Goal: Task Accomplishment & Management: Complete application form

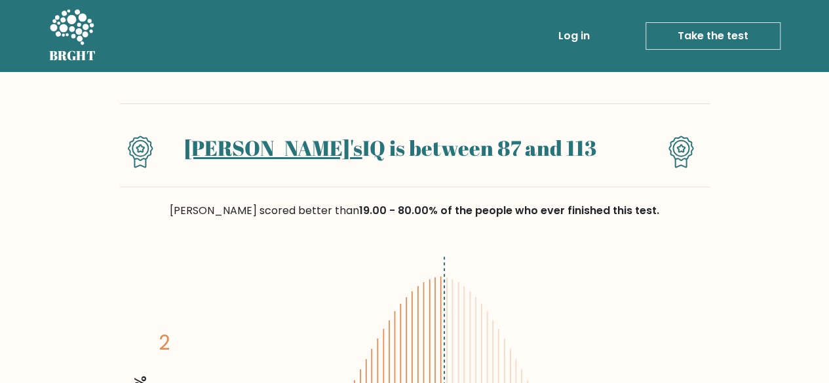
scroll to position [66, 0]
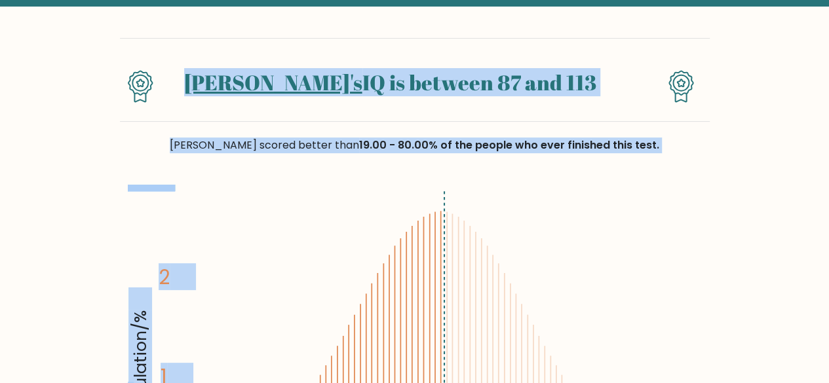
drag, startPoint x: 32, startPoint y: 82, endPoint x: 613, endPoint y: 214, distance: 595.9
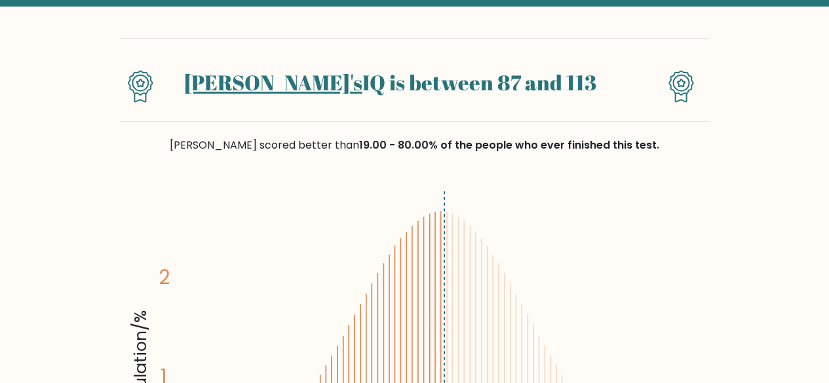
click at [654, 191] on icon "Population/% IQ 0 1 2 60 70 80 90 100 110 120 130 140" at bounding box center [415, 362] width 574 height 354
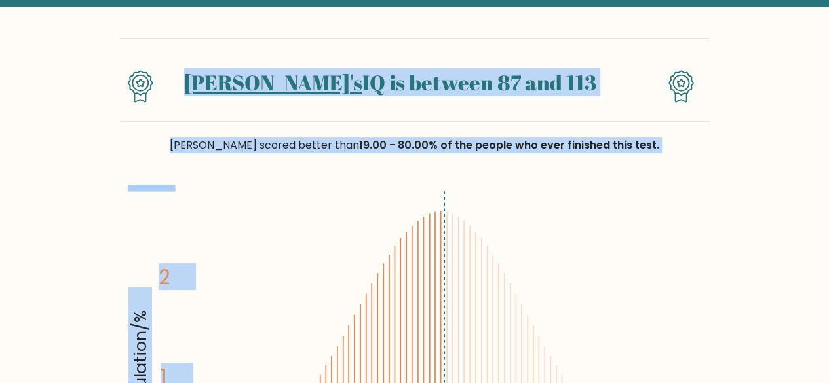
drag, startPoint x: 688, startPoint y: 185, endPoint x: 66, endPoint y: 46, distance: 637.9
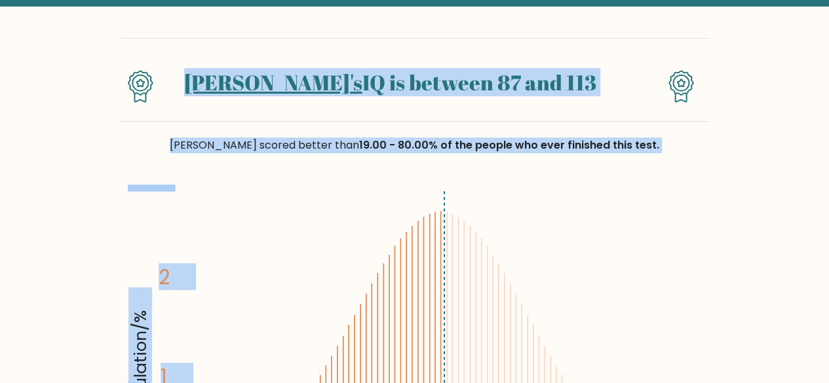
drag, startPoint x: 68, startPoint y: 53, endPoint x: 697, endPoint y: 193, distance: 644.3
click at [697, 193] on icon "Population/% IQ 0 1 2 60 70 80 90 100 110 120 130 140" at bounding box center [415, 362] width 574 height 354
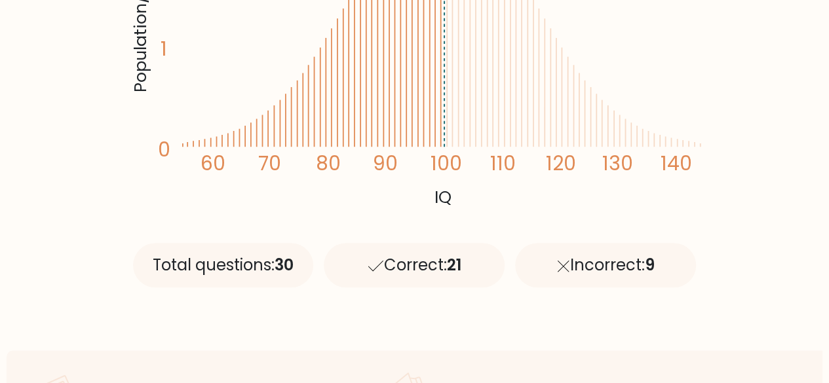
scroll to position [590, 0]
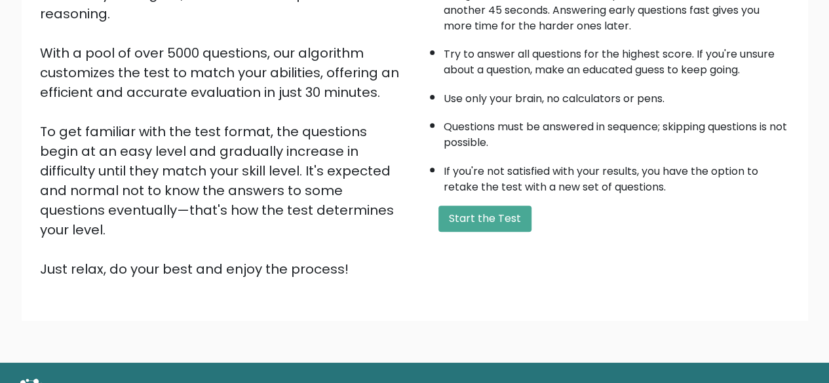
scroll to position [216, 0]
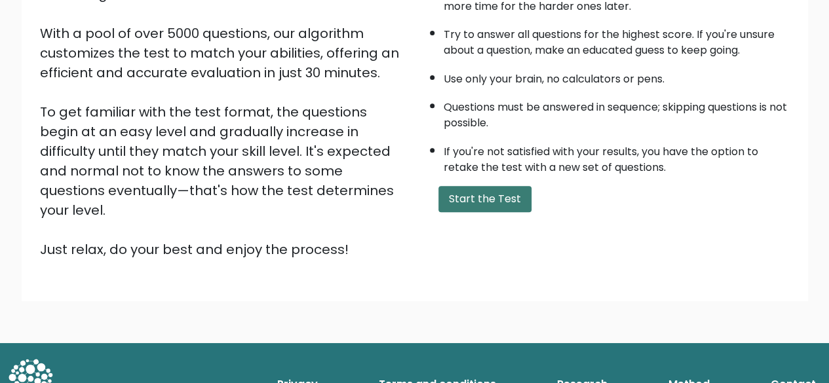
click at [477, 192] on button "Start the Test" at bounding box center [484, 199] width 93 height 26
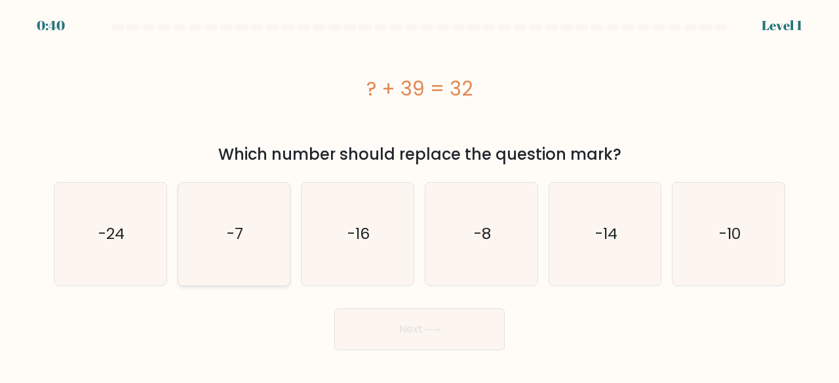
click at [248, 210] on icon "-7" at bounding box center [234, 234] width 103 height 103
click at [419, 195] on input "b. -7" at bounding box center [419, 193] width 1 height 3
radio input "true"
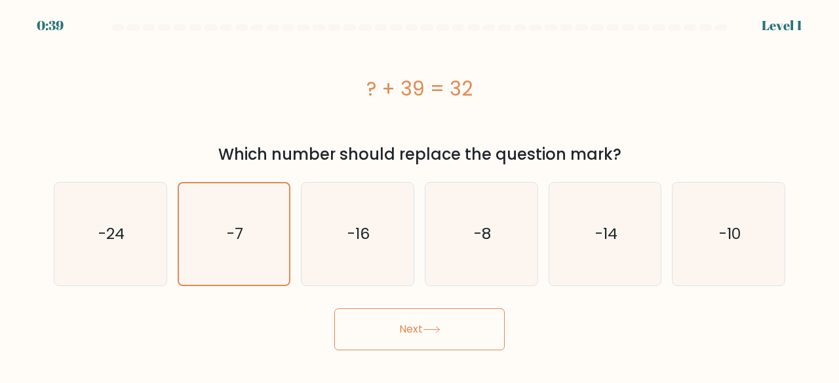
click at [380, 335] on button "Next" at bounding box center [419, 330] width 170 height 42
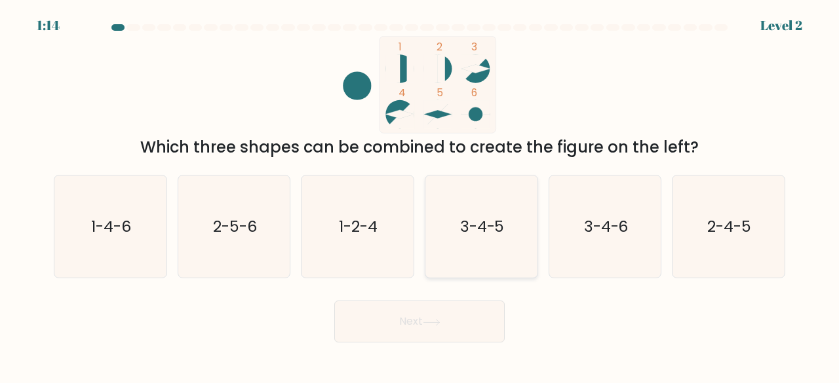
click at [502, 199] on icon "3-4-5" at bounding box center [481, 227] width 103 height 103
click at [420, 195] on input "d. 3-4-5" at bounding box center [419, 193] width 1 height 3
radio input "true"
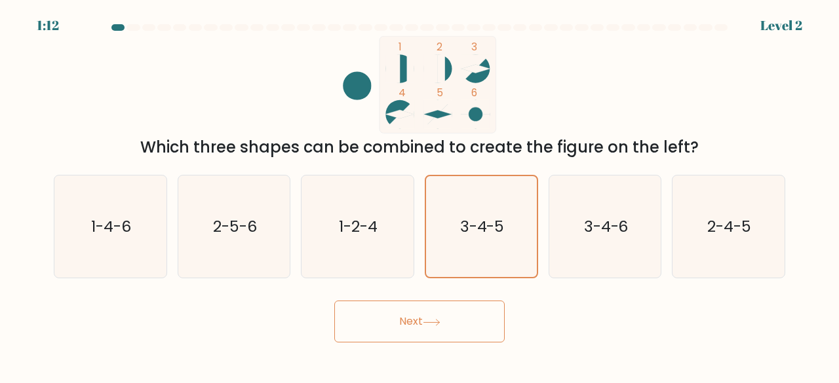
click at [397, 322] on button "Next" at bounding box center [419, 322] width 170 height 42
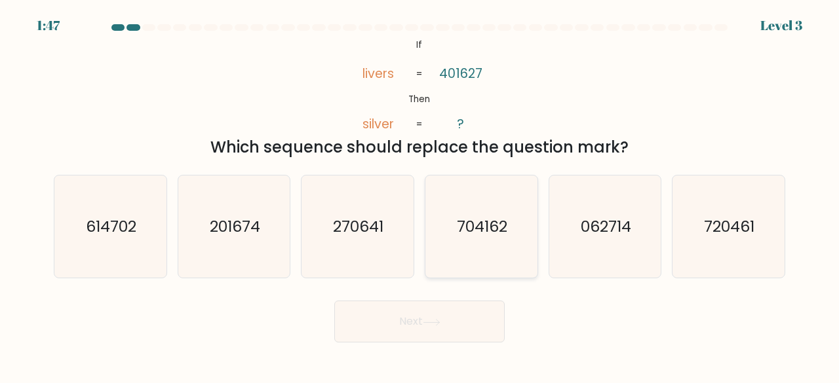
click at [469, 225] on text "704162" at bounding box center [482, 227] width 50 height 22
click at [420, 195] on input "d. 704162" at bounding box center [419, 193] width 1 height 3
radio input "true"
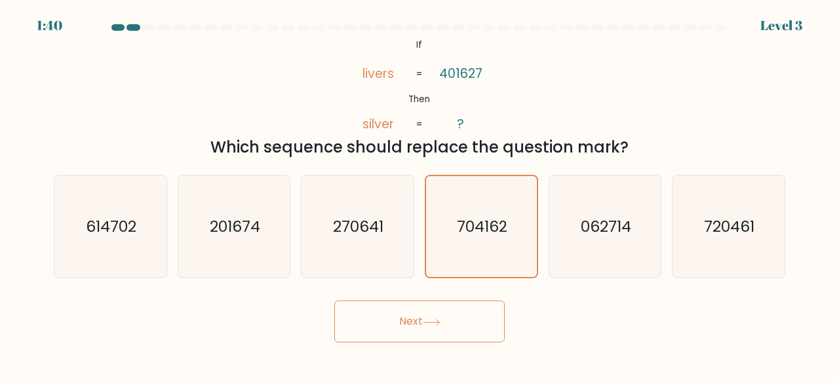
click at [440, 332] on button "Next" at bounding box center [419, 322] width 170 height 42
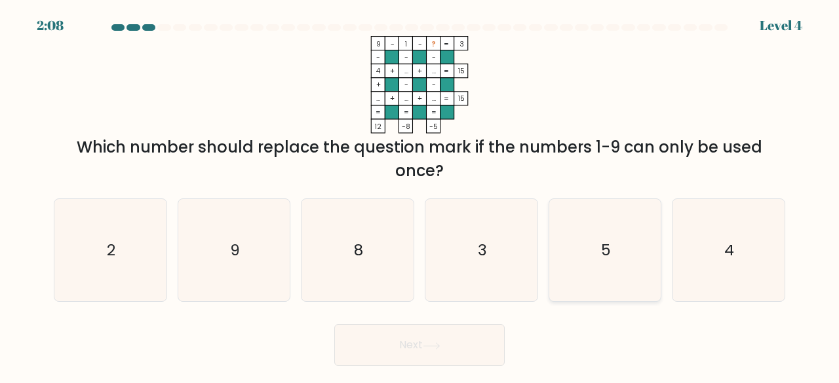
click at [584, 254] on icon "5" at bounding box center [605, 250] width 103 height 103
click at [420, 195] on input "e. 5" at bounding box center [419, 193] width 1 height 3
radio input "true"
drag, startPoint x: 493, startPoint y: 90, endPoint x: 550, endPoint y: 175, distance: 102.9
click at [550, 175] on div "9 - 1 - ? 3 - - - 4 + ... + ... 15 + - - ... + ... + ... = 15 = = = = 12 -8 -5 …" at bounding box center [419, 109] width 747 height 147
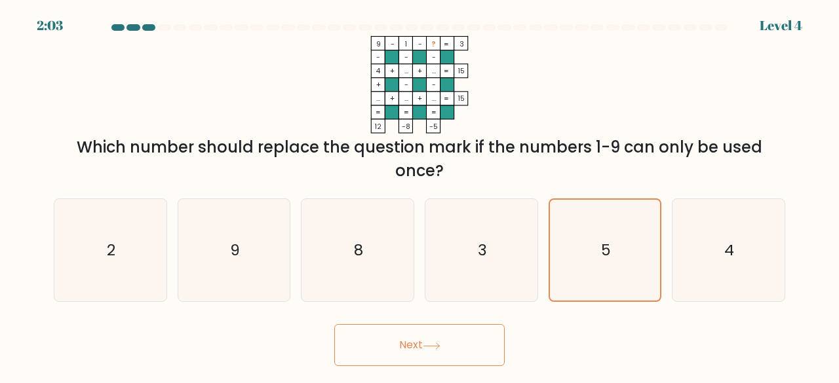
click at [550, 175] on div "Which number should replace the question mark if the numbers 1-9 can only be us…" at bounding box center [420, 159] width 716 height 47
click at [430, 356] on button "Next" at bounding box center [419, 345] width 170 height 42
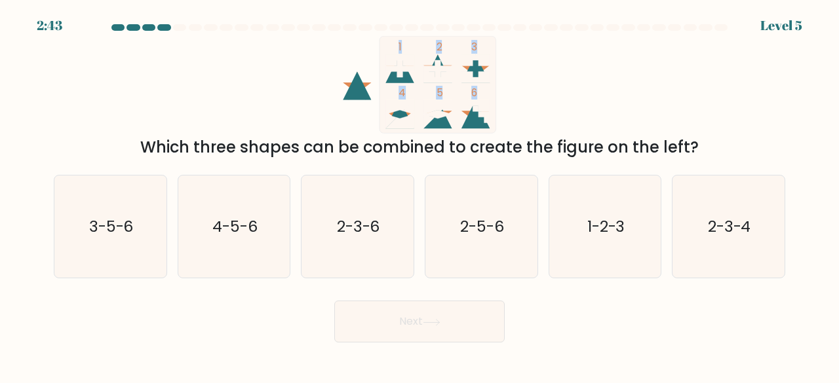
drag, startPoint x: 155, startPoint y: 66, endPoint x: 716, endPoint y: 128, distance: 563.6
click at [716, 128] on div "1 2 3 4 5 6 Which three shapes can be combined to create the figure on the left?" at bounding box center [419, 97] width 747 height 123
click at [615, 216] on text "1-2-3" at bounding box center [606, 227] width 38 height 22
click at [420, 195] on input "e. 1-2-3" at bounding box center [419, 193] width 1 height 3
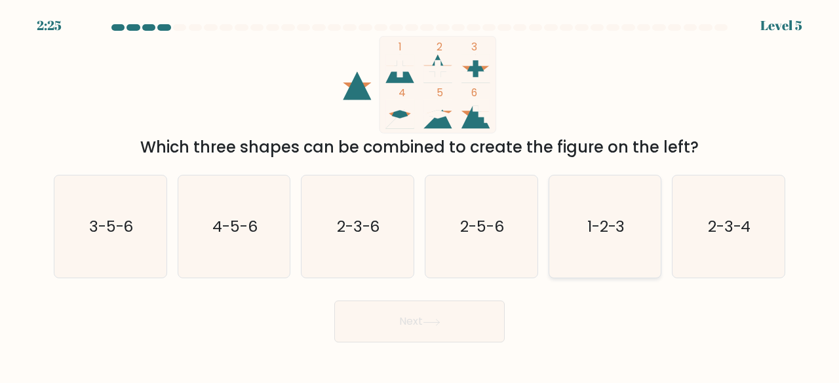
radio input "true"
click at [461, 318] on button "Next" at bounding box center [419, 322] width 170 height 42
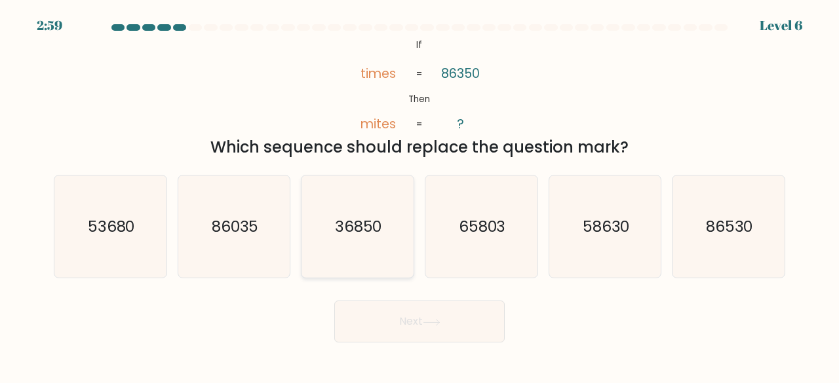
click at [377, 237] on icon "36850" at bounding box center [357, 227] width 103 height 103
click at [419, 195] on input "c. 36850" at bounding box center [419, 193] width 1 height 3
radio input "true"
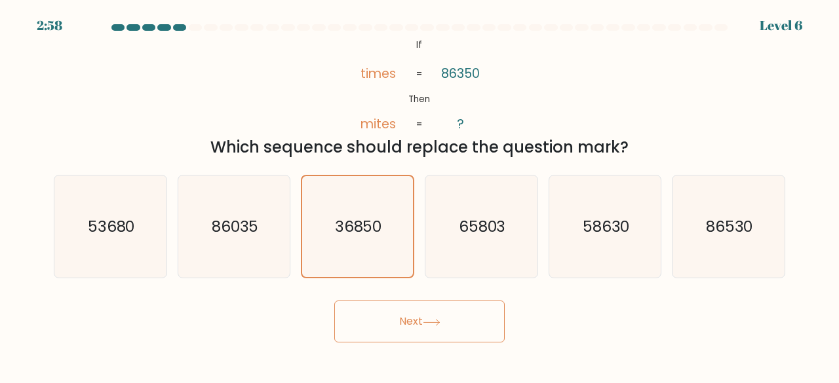
click at [430, 313] on button "Next" at bounding box center [419, 322] width 170 height 42
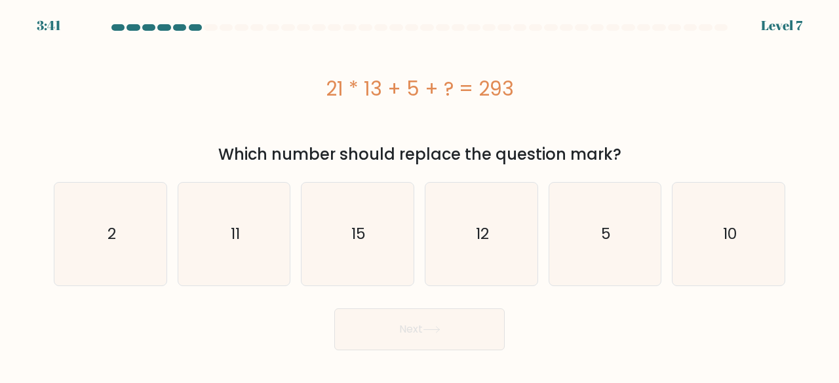
drag, startPoint x: 202, startPoint y: 90, endPoint x: 704, endPoint y: 159, distance: 506.7
click at [704, 159] on div "21 * 13 + 5 + ? = 293 Which number should replace the question mark?" at bounding box center [419, 101] width 747 height 130
click at [704, 159] on div "Which number should replace the question mark?" at bounding box center [420, 155] width 716 height 24
drag, startPoint x: 704, startPoint y: 159, endPoint x: 207, endPoint y: 69, distance: 504.7
click at [207, 69] on div "21 * 13 + 5 + ? = 293 Which number should replace the question mark?" at bounding box center [419, 101] width 747 height 130
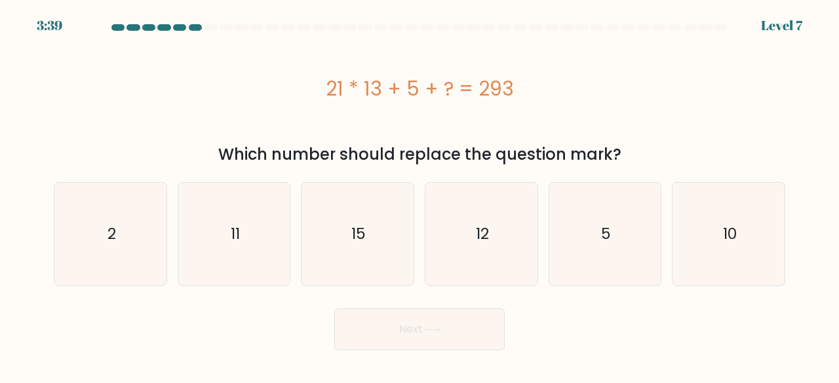
click at [207, 69] on div "21 * 13 + 5 + ? = 293" at bounding box center [419, 88] width 731 height 105
drag, startPoint x: 207, startPoint y: 69, endPoint x: 643, endPoint y: 146, distance: 443.2
click at [643, 146] on div "21 * 13 + 5 + ? = 293 Which number should replace the question mark?" at bounding box center [419, 101] width 747 height 130
click at [642, 142] on div "21 * 13 + 5 + ? = 293 Which number should replace the question mark?" at bounding box center [419, 101] width 747 height 130
click at [385, 215] on icon "15" at bounding box center [357, 234] width 103 height 103
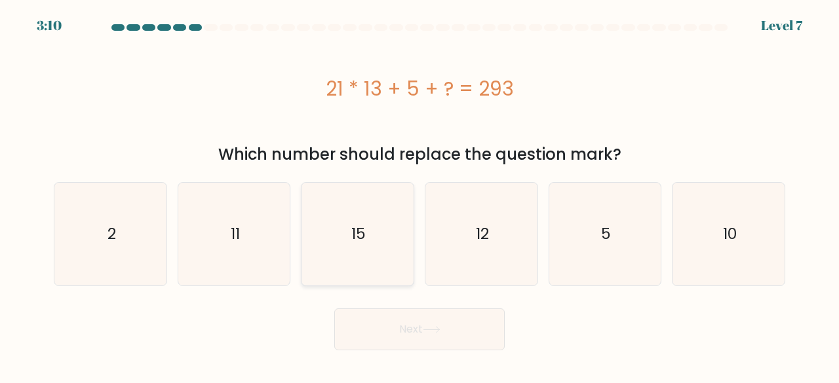
click at [419, 195] on input "c. 15" at bounding box center [419, 193] width 1 height 3
radio input "true"
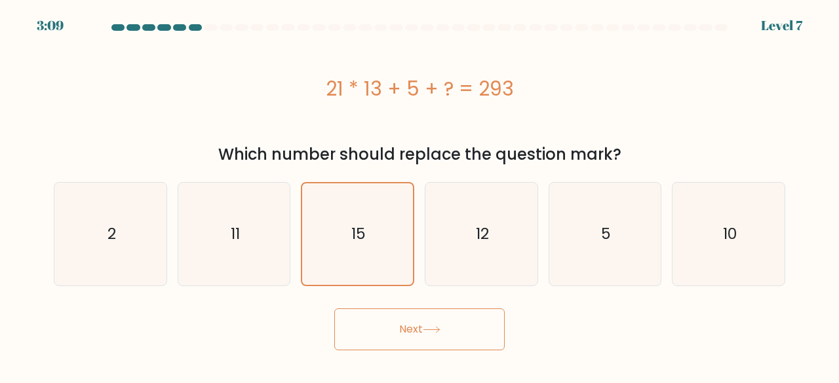
click at [433, 320] on button "Next" at bounding box center [419, 330] width 170 height 42
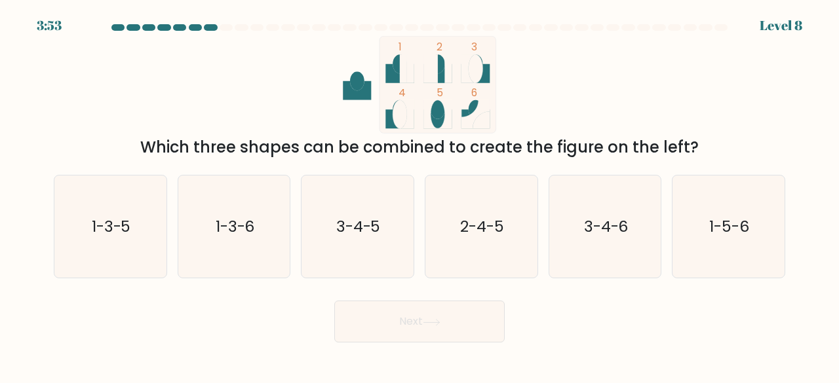
drag, startPoint x: 187, startPoint y: 52, endPoint x: 720, endPoint y: 158, distance: 543.2
click at [720, 158] on div "1 2 3 4 5 6 Which three shapes can be combined to create the figure on the left?" at bounding box center [419, 97] width 747 height 123
click at [720, 158] on div "Which three shapes can be combined to create the figure on the left?" at bounding box center [420, 148] width 716 height 24
click at [347, 199] on icon "3-4-5" at bounding box center [357, 227] width 103 height 103
click at [419, 195] on input "c. 3-4-5" at bounding box center [419, 193] width 1 height 3
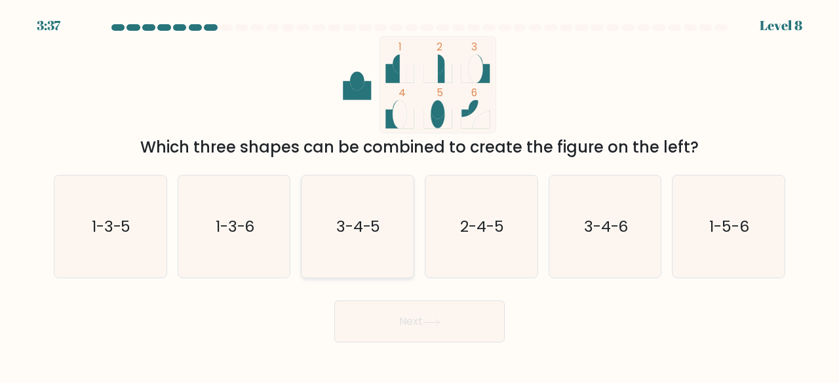
radio input "true"
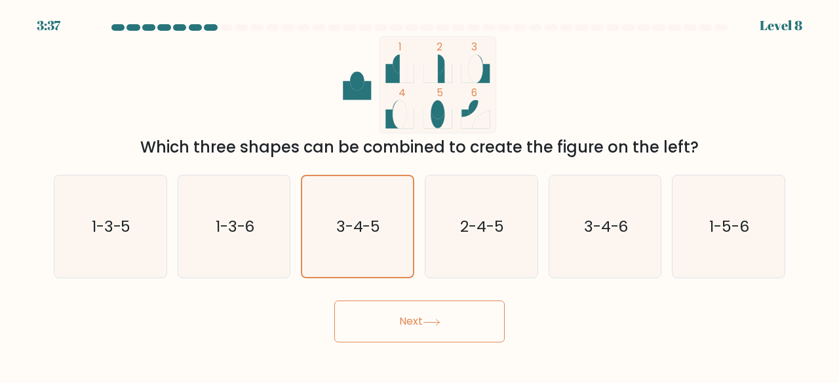
click at [438, 319] on icon at bounding box center [432, 322] width 18 height 7
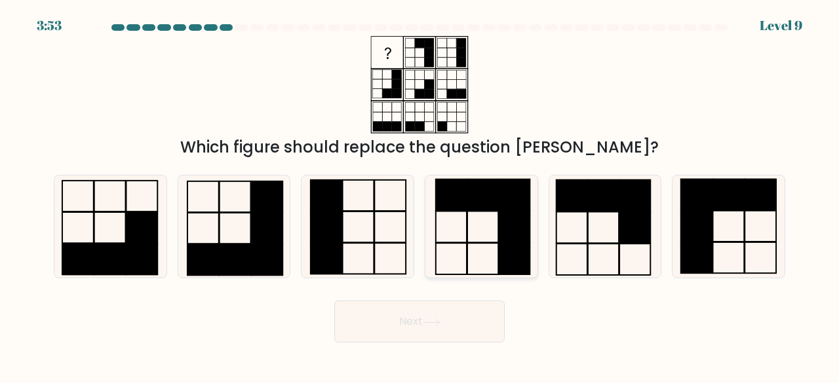
click at [508, 228] on rect at bounding box center [514, 227] width 31 height 31
click at [420, 195] on input "d." at bounding box center [419, 193] width 1 height 3
radio input "true"
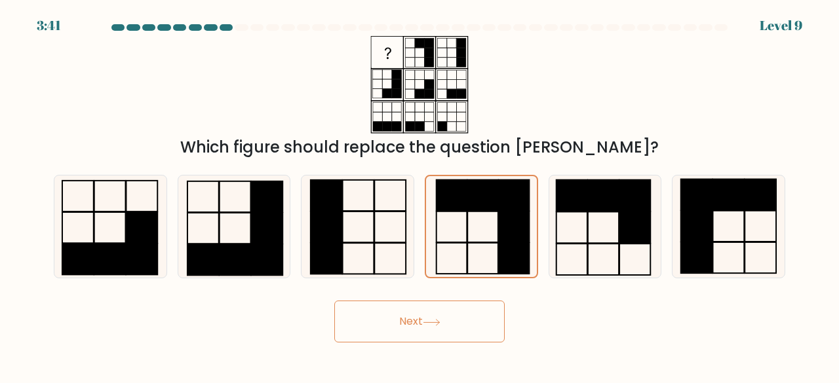
click at [453, 315] on button "Next" at bounding box center [419, 322] width 170 height 42
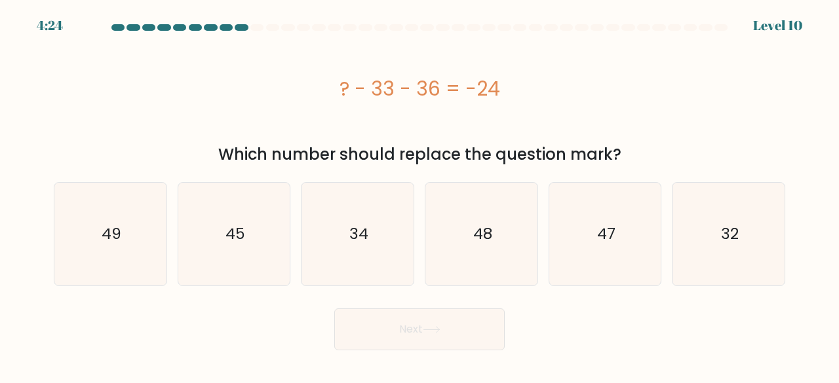
drag, startPoint x: 232, startPoint y: 60, endPoint x: 726, endPoint y: 142, distance: 500.7
click at [726, 142] on div "? - 33 - 36 = -24 Which number should replace the question mark?" at bounding box center [419, 101] width 747 height 130
click at [726, 140] on div "? - 33 - 36 = -24" at bounding box center [419, 88] width 731 height 105
drag, startPoint x: 726, startPoint y: 140, endPoint x: 161, endPoint y: 90, distance: 567.1
click at [164, 92] on div "? - 33 - 36 = -24" at bounding box center [419, 88] width 731 height 105
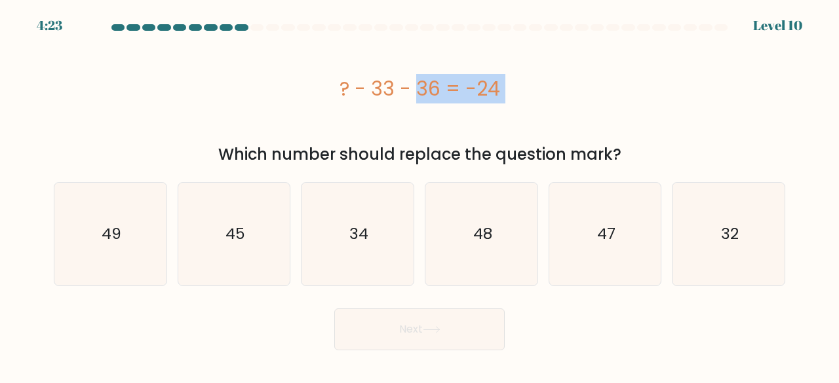
click at [161, 90] on div "? - 33 - 36 = -24" at bounding box center [419, 88] width 731 height 29
drag, startPoint x: 173, startPoint y: 86, endPoint x: 757, endPoint y: 164, distance: 589.6
click at [757, 164] on div "? - 33 - 36 = -24 Which number should replace the question mark?" at bounding box center [419, 101] width 747 height 130
click at [757, 164] on div "Which number should replace the question mark?" at bounding box center [420, 155] width 716 height 24
click at [488, 242] on text "48" at bounding box center [481, 234] width 19 height 22
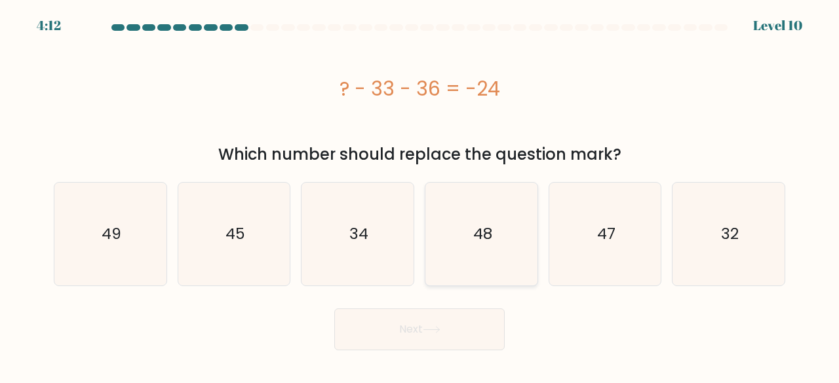
click at [420, 195] on input "d. 48" at bounding box center [419, 193] width 1 height 3
radio input "true"
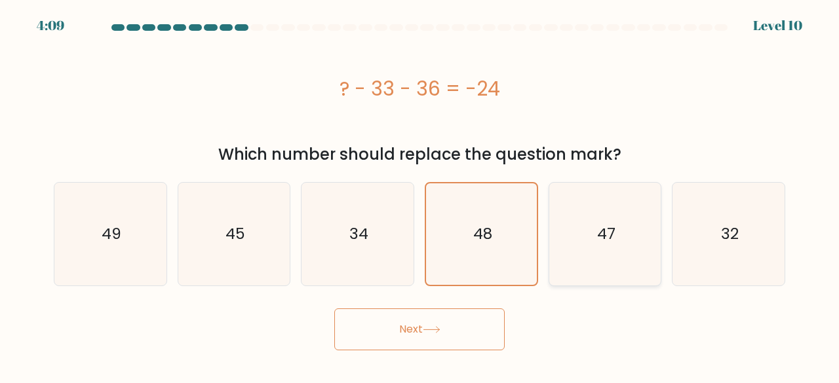
click at [630, 223] on icon "47" at bounding box center [605, 234] width 103 height 103
click at [420, 195] on input "e. 47" at bounding box center [419, 193] width 1 height 3
radio input "true"
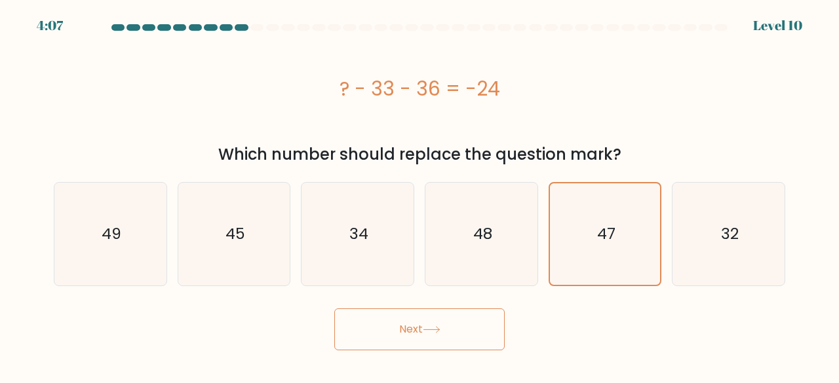
drag, startPoint x: 566, startPoint y: 73, endPoint x: 654, endPoint y: 149, distance: 115.7
click at [654, 149] on div "? - 33 - 36 = -24 Which number should replace the question mark?" at bounding box center [419, 101] width 747 height 130
click at [654, 149] on div "Which number should replace the question mark?" at bounding box center [420, 155] width 716 height 24
drag, startPoint x: 168, startPoint y: 87, endPoint x: 675, endPoint y: 134, distance: 509.3
click at [675, 134] on div "? - 33 - 36 = -24" at bounding box center [419, 88] width 731 height 105
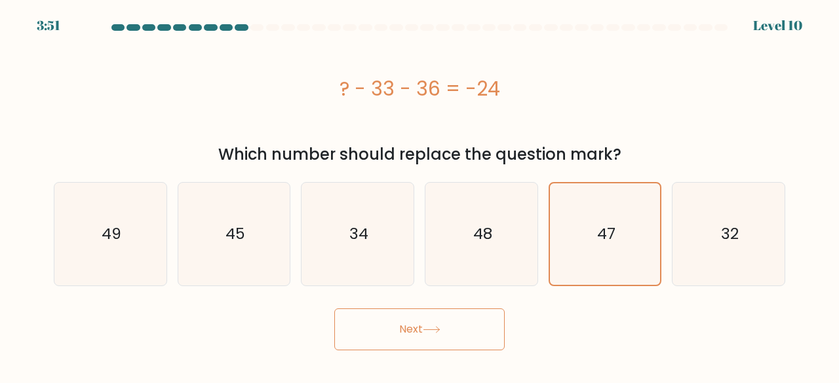
click at [675, 134] on div "? - 33 - 36 = -24" at bounding box center [419, 88] width 731 height 105
click at [233, 238] on text "45" at bounding box center [235, 234] width 20 height 22
click at [419, 195] on input "b. 45" at bounding box center [419, 193] width 1 height 3
radio input "true"
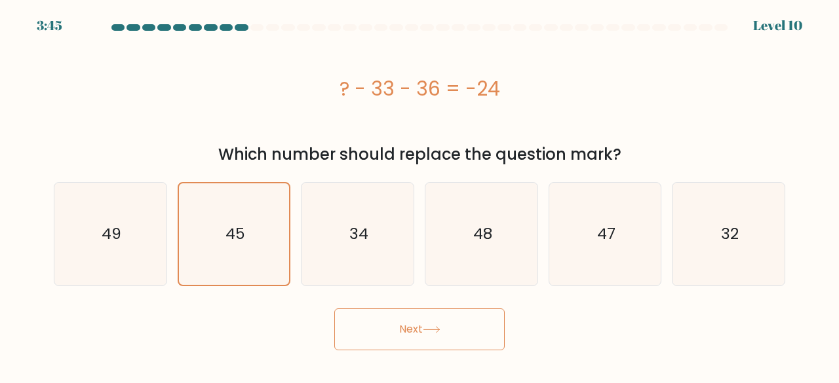
drag, startPoint x: 170, startPoint y: 102, endPoint x: 637, endPoint y: 150, distance: 469.0
click at [637, 150] on div "? - 33 - 36 = -24 Which number should replace the question mark?" at bounding box center [419, 101] width 747 height 130
click at [637, 150] on div "Which number should replace the question mark?" at bounding box center [420, 155] width 716 height 24
click at [398, 327] on button "Next" at bounding box center [419, 330] width 170 height 42
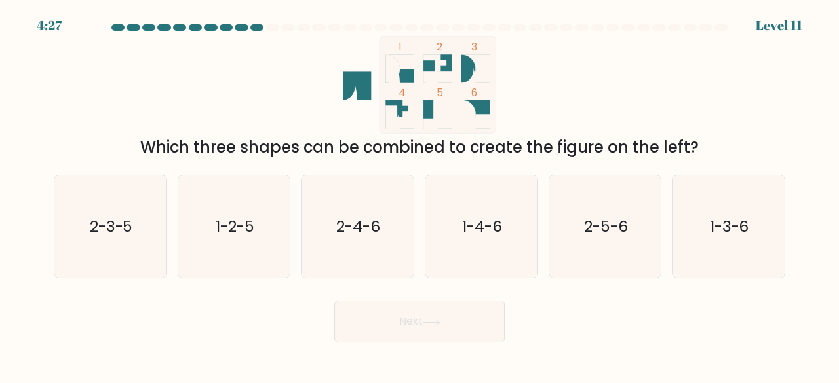
drag, startPoint x: 145, startPoint y: 61, endPoint x: 803, endPoint y: 124, distance: 660.9
click at [803, 124] on form at bounding box center [419, 183] width 839 height 318
click at [736, 124] on div "1 2 3 4 5 6 Which three shapes can be combined to create the figure on the left?" at bounding box center [419, 97] width 747 height 123
click at [736, 210] on icon "1-3-6" at bounding box center [728, 227] width 103 height 103
click at [420, 195] on input "f. 1-3-6" at bounding box center [419, 193] width 1 height 3
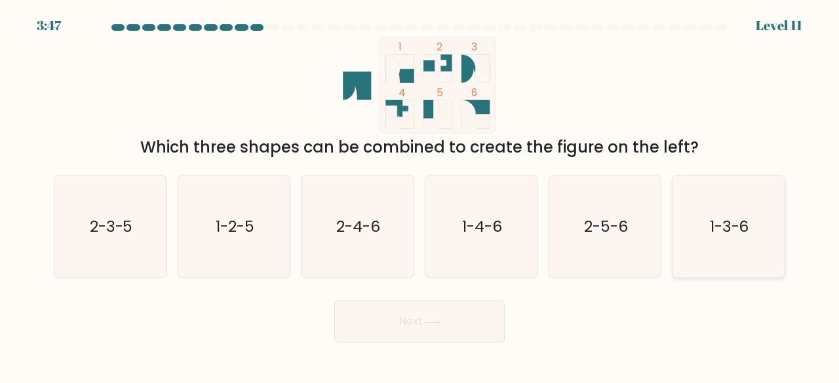
radio input "true"
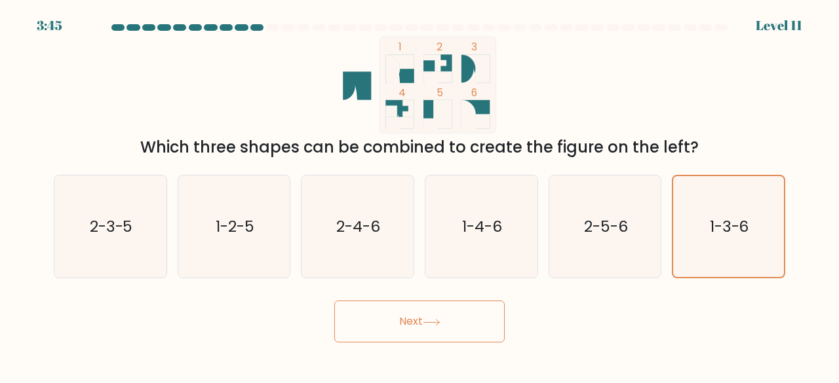
click at [402, 334] on button "Next" at bounding box center [419, 322] width 170 height 42
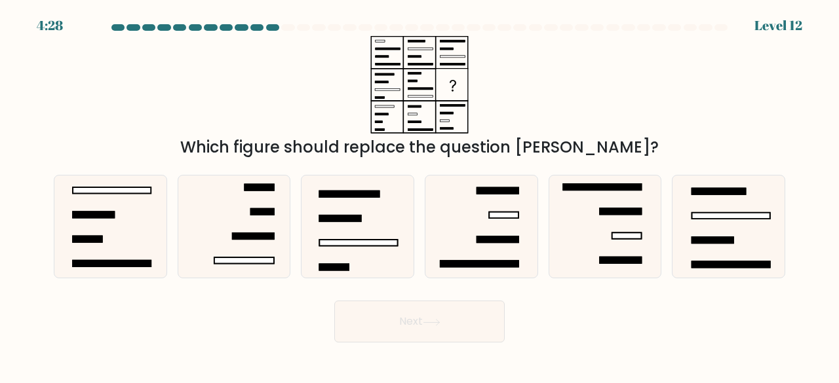
drag, startPoint x: 183, startPoint y: 23, endPoint x: 697, endPoint y: 148, distance: 528.7
click at [697, 148] on body "4:28 Level 12" at bounding box center [419, 191] width 839 height 383
click at [697, 146] on div "Which figure should replace the question [PERSON_NAME]?" at bounding box center [420, 148] width 716 height 24
click at [121, 214] on icon at bounding box center [110, 227] width 103 height 103
click at [419, 195] on input "a." at bounding box center [419, 193] width 1 height 3
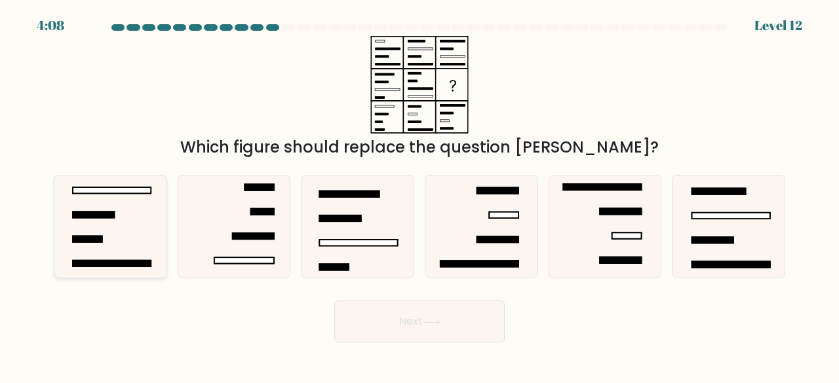
radio input "true"
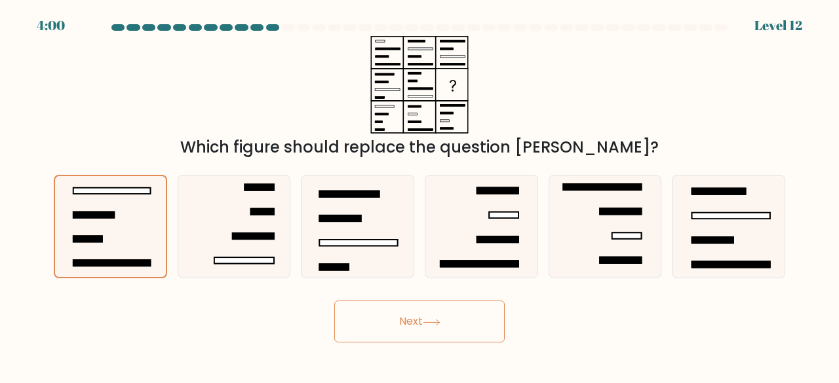
click at [430, 319] on icon at bounding box center [432, 322] width 18 height 7
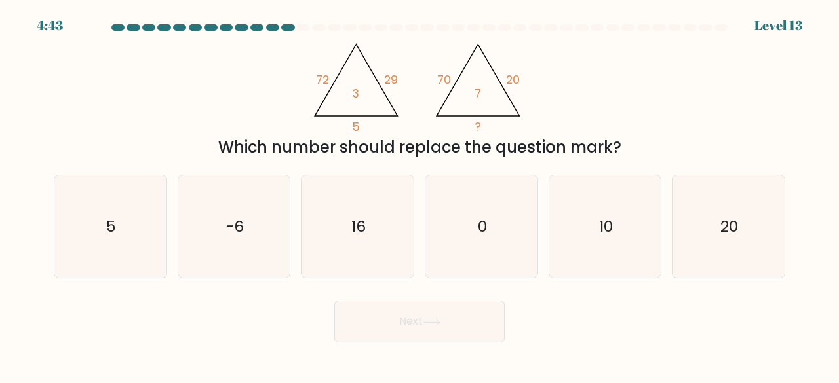
drag, startPoint x: 195, startPoint y: 74, endPoint x: 687, endPoint y: 136, distance: 495.3
click at [687, 136] on div "@import url('[URL][DOMAIN_NAME]); 72 29 5 3 @import url('[URL][DOMAIN_NAME]); 7…" at bounding box center [419, 97] width 747 height 123
click at [687, 136] on div "Which number should replace the question mark?" at bounding box center [420, 148] width 716 height 24
drag, startPoint x: 687, startPoint y: 136, endPoint x: 26, endPoint y: 74, distance: 664.0
click at [26, 77] on form at bounding box center [419, 183] width 839 height 318
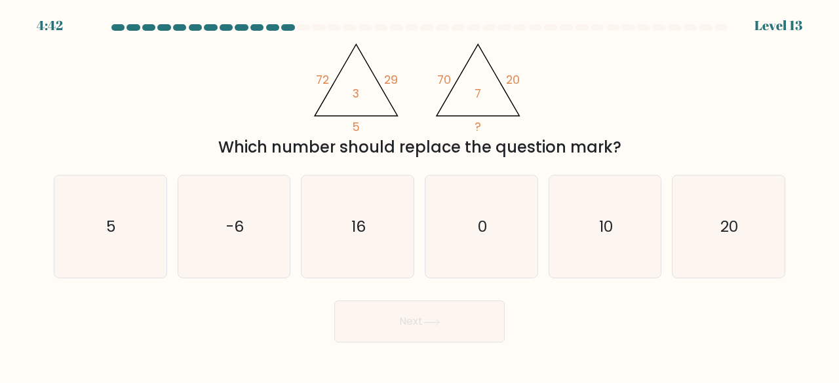
click at [26, 74] on form at bounding box center [419, 183] width 839 height 318
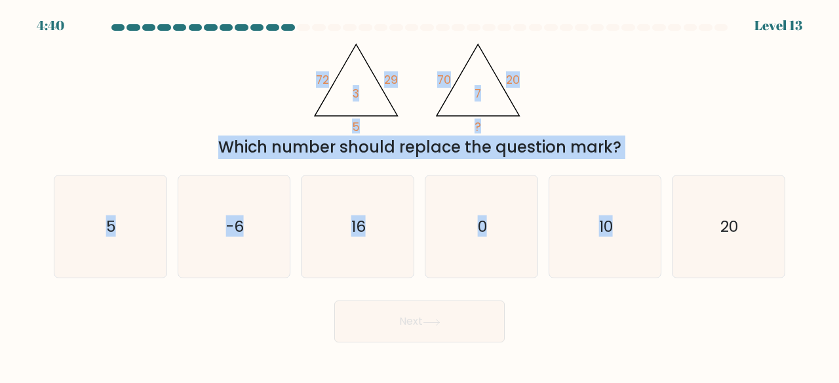
drag, startPoint x: 123, startPoint y: 71, endPoint x: 713, endPoint y: 146, distance: 594.4
click at [706, 159] on form at bounding box center [419, 183] width 839 height 318
click at [713, 120] on div "@import url('[URL][DOMAIN_NAME]); 72 29 5 3 @import url('[URL][DOMAIN_NAME]); 7…" at bounding box center [419, 97] width 747 height 123
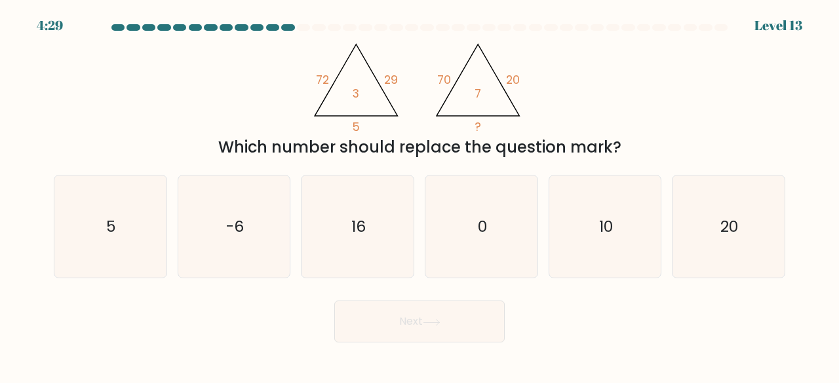
click at [714, 123] on div "@import url('[URL][DOMAIN_NAME]); 72 29 5 3 @import url('[URL][DOMAIN_NAME]); 7…" at bounding box center [419, 97] width 747 height 123
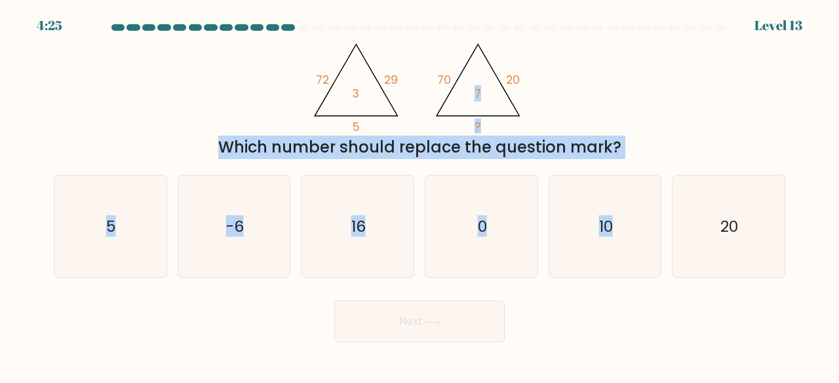
drag, startPoint x: 596, startPoint y: 64, endPoint x: 653, endPoint y: 164, distance: 115.3
click at [653, 166] on form at bounding box center [419, 183] width 839 height 318
click at [655, 122] on div "@import url('[URL][DOMAIN_NAME]); 72 29 5 3 @import url('[URL][DOMAIN_NAME]); 7…" at bounding box center [419, 97] width 747 height 123
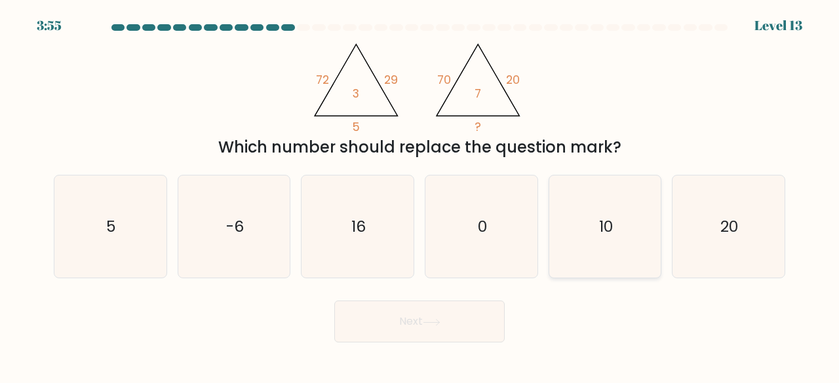
click at [650, 232] on icon "10" at bounding box center [605, 227] width 103 height 103
click at [420, 195] on input "e. 10" at bounding box center [419, 193] width 1 height 3
radio input "true"
click at [389, 324] on button "Next" at bounding box center [419, 322] width 170 height 42
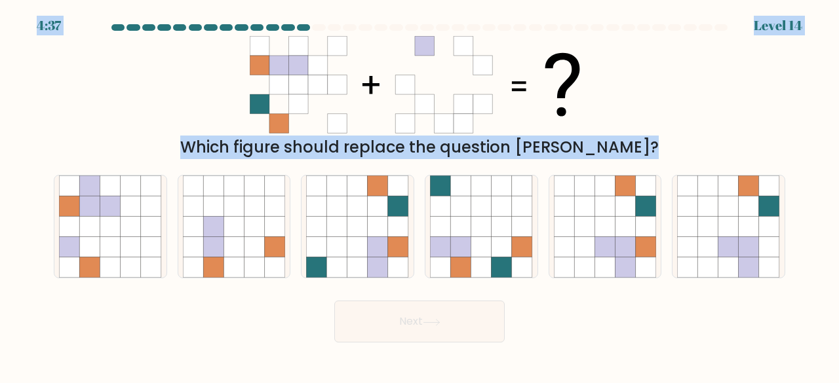
drag, startPoint x: 58, startPoint y: 33, endPoint x: 571, endPoint y: 339, distance: 597.9
click at [570, 339] on body "4:37 Level 14" at bounding box center [419, 191] width 839 height 383
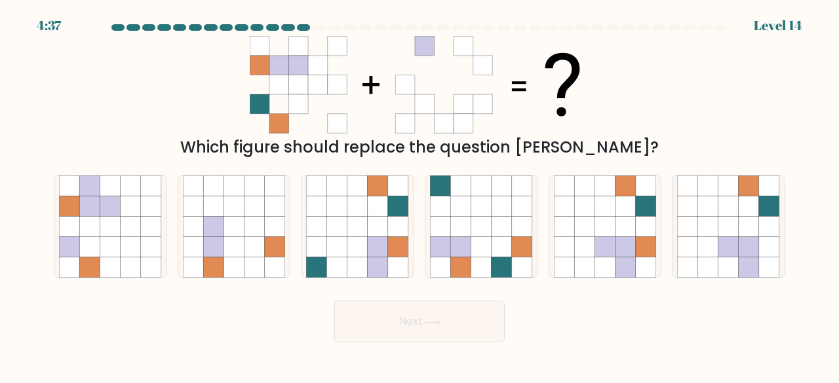
click at [601, 335] on div "Next" at bounding box center [419, 318] width 747 height 48
click at [626, 252] on icon at bounding box center [625, 247] width 20 height 20
click at [420, 195] on input "e." at bounding box center [419, 193] width 1 height 3
radio input "true"
click at [473, 315] on button "Next" at bounding box center [419, 322] width 170 height 42
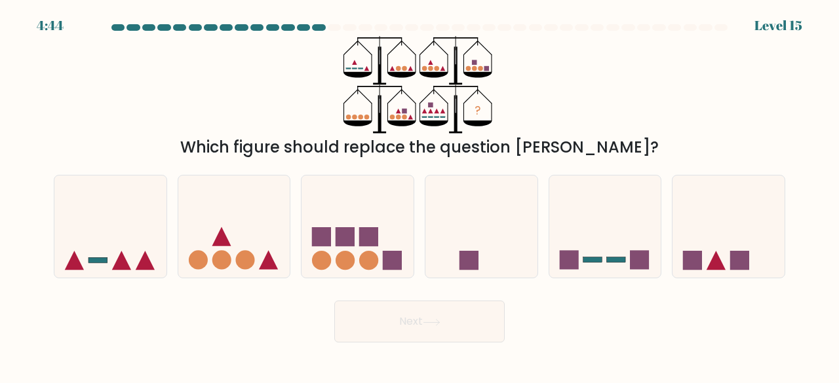
drag, startPoint x: 69, startPoint y: 22, endPoint x: 691, endPoint y: 138, distance: 632.7
click at [691, 138] on body "4:44 Level 15" at bounding box center [419, 191] width 839 height 383
click at [691, 138] on div "Which figure should replace the question [PERSON_NAME]?" at bounding box center [420, 148] width 716 height 24
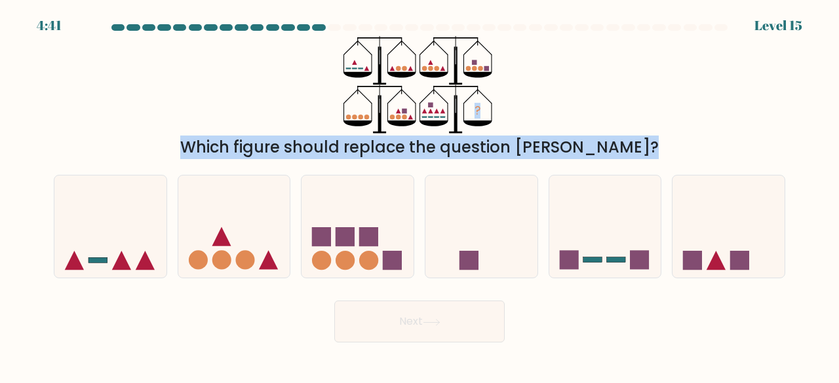
drag, startPoint x: 13, startPoint y: 45, endPoint x: 632, endPoint y: 161, distance: 629.2
click at [631, 171] on form at bounding box center [419, 183] width 839 height 318
click at [632, 121] on div "? Which figure should replace the question mark?" at bounding box center [419, 97] width 747 height 123
